Goal: Check status: Check status

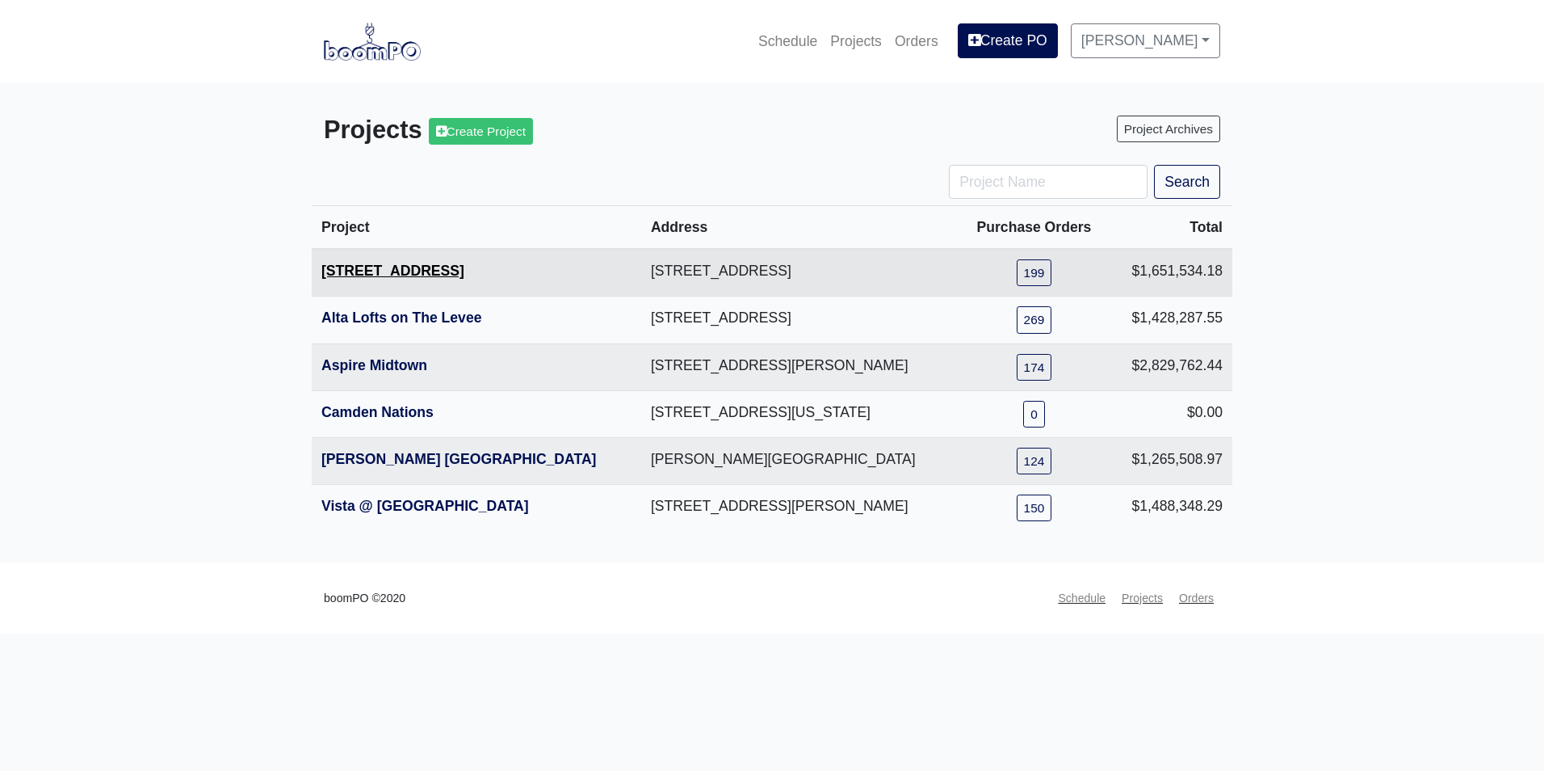
click at [387, 270] on link "[STREET_ADDRESS]" at bounding box center [392, 270] width 143 height 16
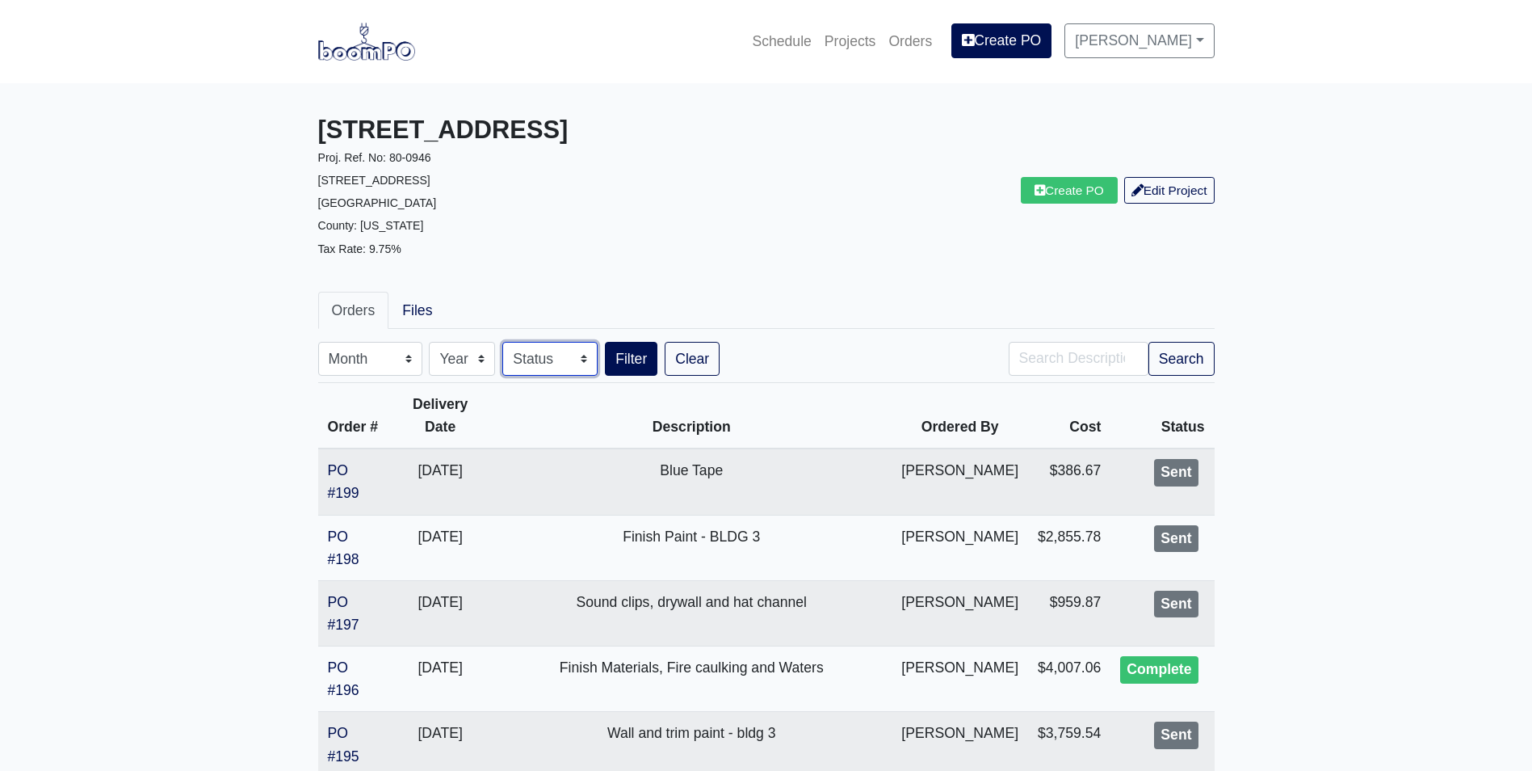
click at [558, 359] on select "Status Complete Draft Issue Sent Void" at bounding box center [549, 359] width 95 height 34
click at [480, 361] on select "Year [DATE] 2020 2021 2022" at bounding box center [462, 359] width 66 height 34
click at [403, 364] on select "Month January February March April May June July August September October Novem…" at bounding box center [370, 359] width 104 height 34
select select "9"
click at [318, 342] on select "Month January February March April May June July August September October Novem…" at bounding box center [370, 359] width 104 height 34
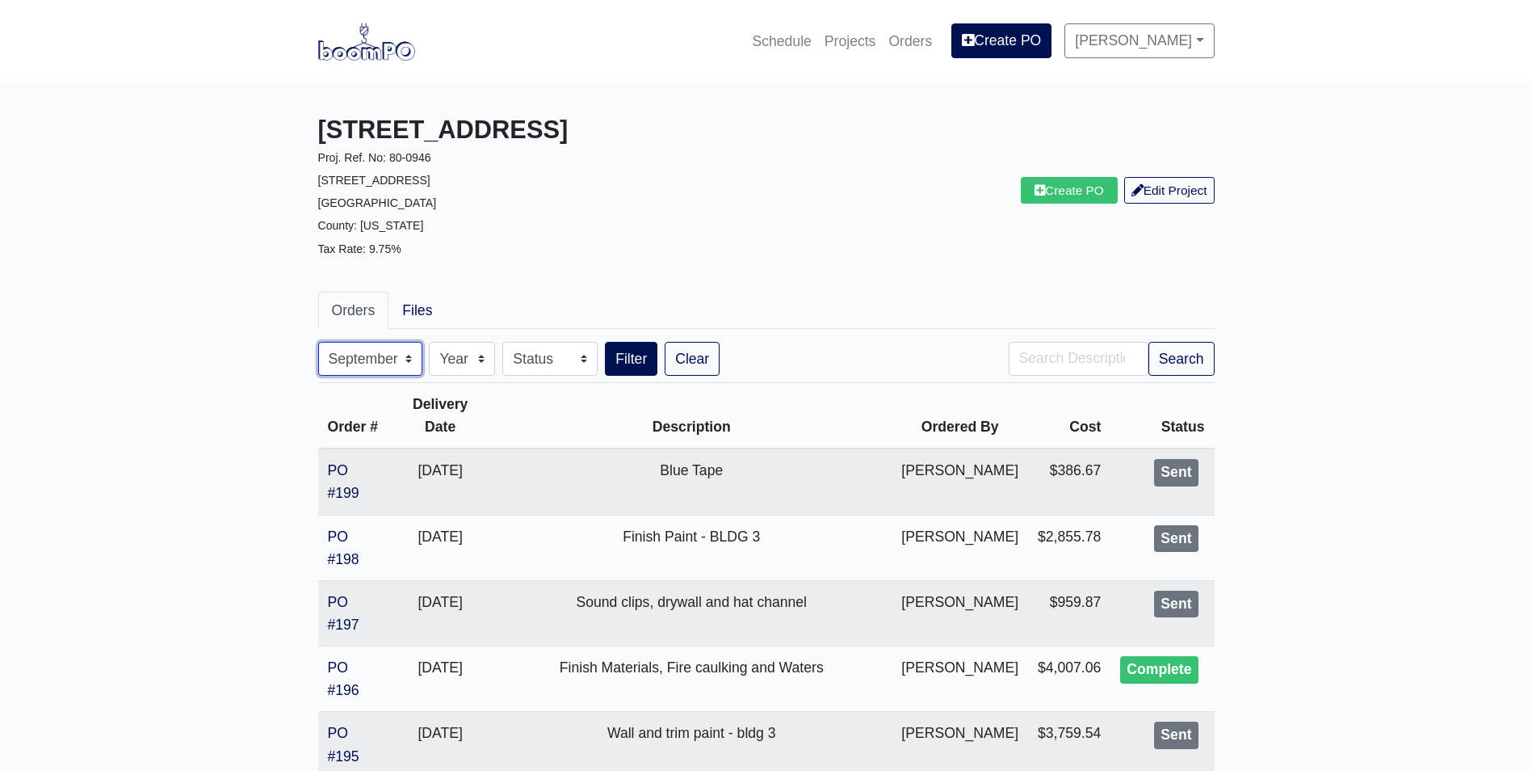
click at [318, 342] on select "Month January February March April May June July August September October Novem…" at bounding box center [370, 359] width 104 height 34
click at [639, 361] on button "Filter" at bounding box center [631, 359] width 52 height 34
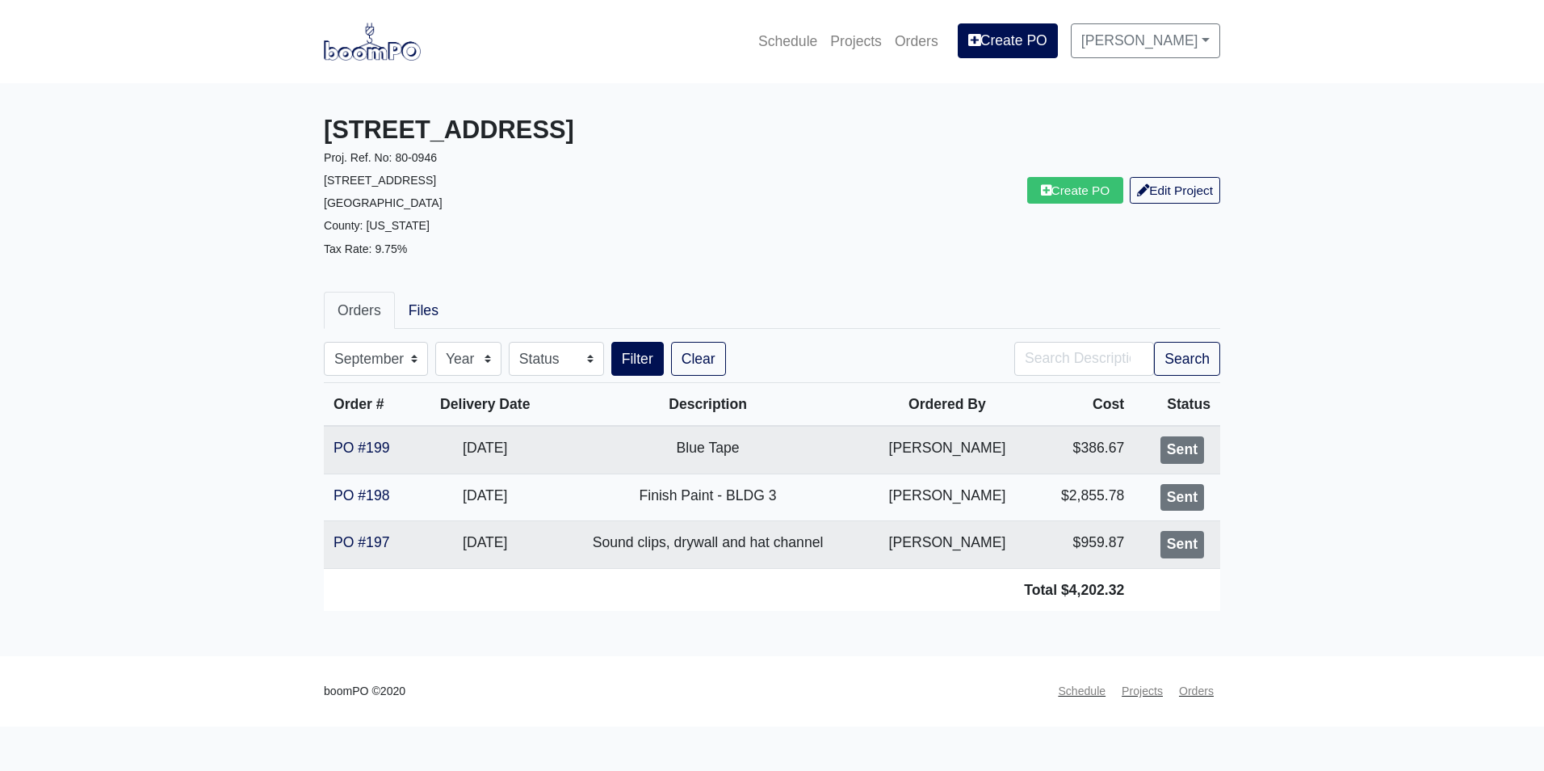
select select "9"
